Goal: Transaction & Acquisition: Download file/media

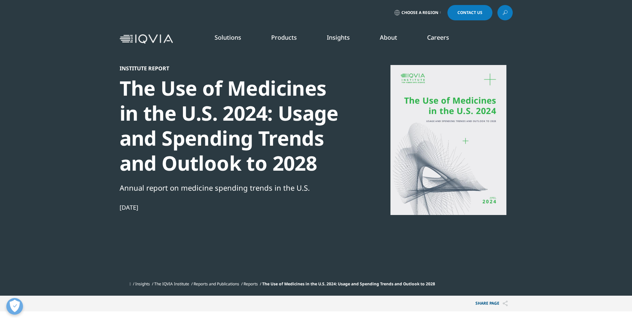
click at [310, 155] on link "READ MORE" at bounding box center [334, 157] width 62 height 6
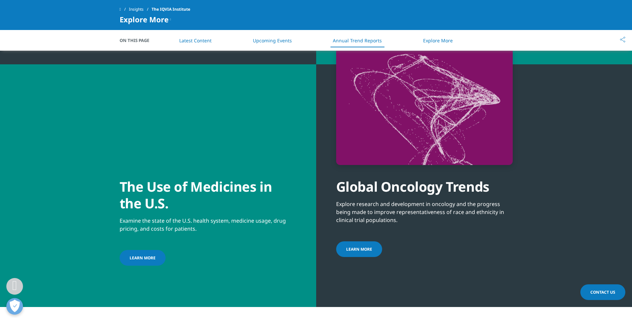
scroll to position [2367, 0]
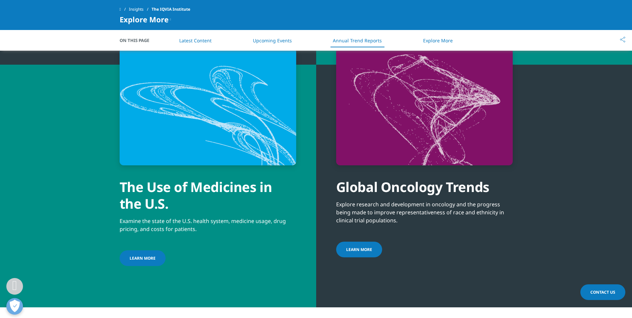
click at [137, 255] on span "LEARN MORE" at bounding box center [143, 258] width 26 height 6
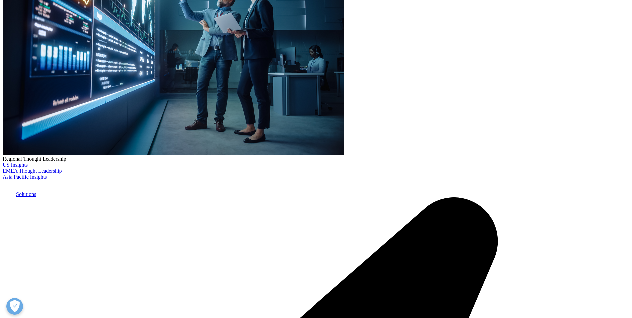
scroll to position [100, 0]
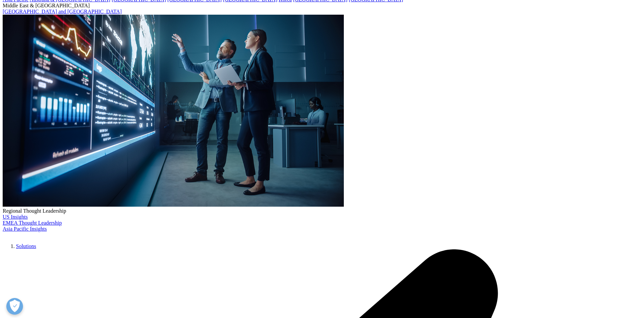
click at [204, 261] on link "Download" at bounding box center [201, 257] width 142 height 18
